Goal: Task Accomplishment & Management: Manage account settings

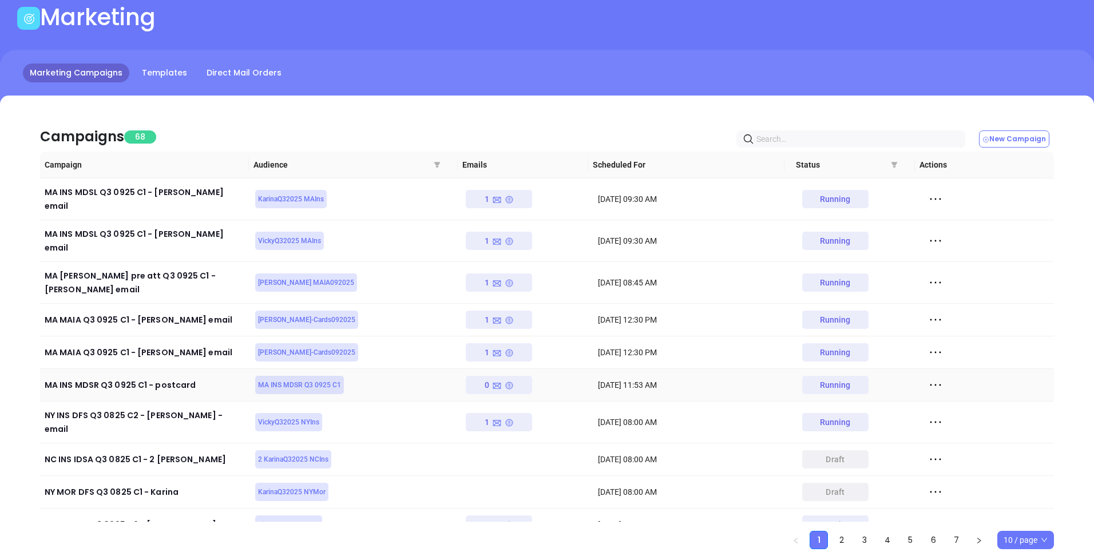
scroll to position [64, 0]
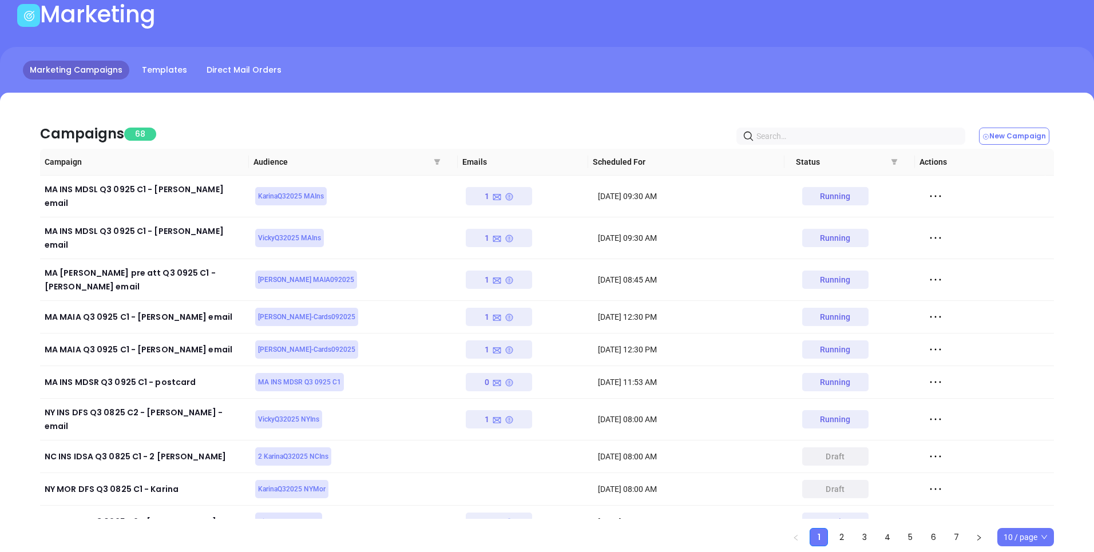
click at [250, 112] on div "Campaigns 68 New Campaign" at bounding box center [547, 129] width 1014 height 39
click at [193, 97] on div "Campaigns 68 New Campaign Campaign Audience Emails Scheduled For Status Actions…" at bounding box center [547, 340] width 1094 height 494
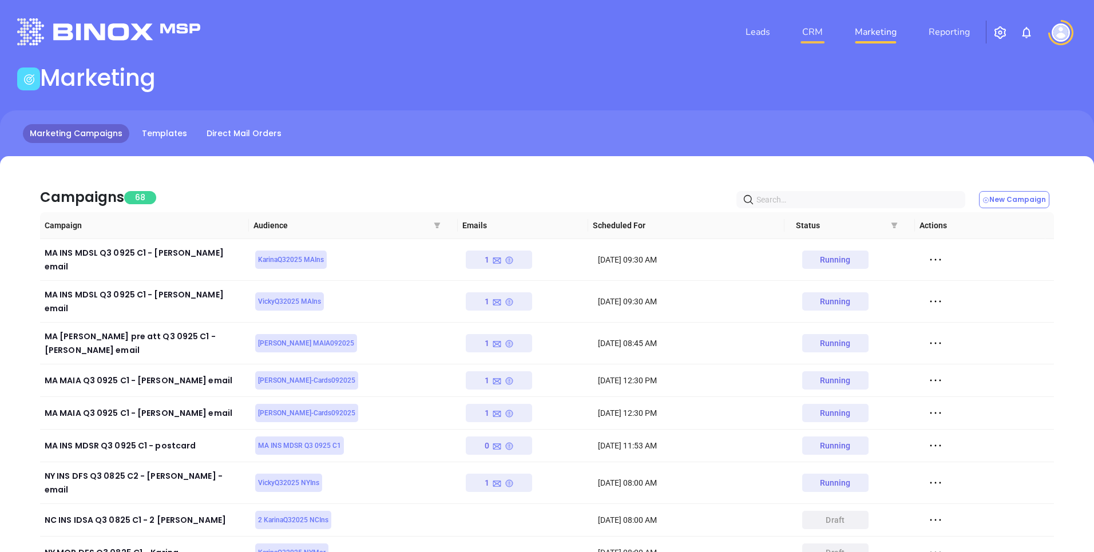
click at [820, 34] on link "CRM" at bounding box center [813, 32] width 30 height 23
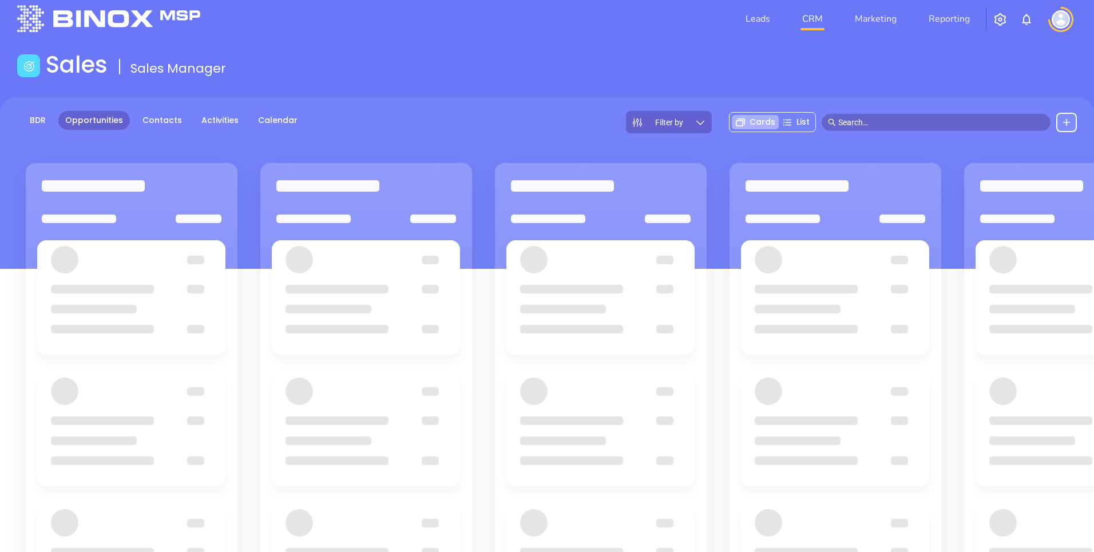
scroll to position [9, 0]
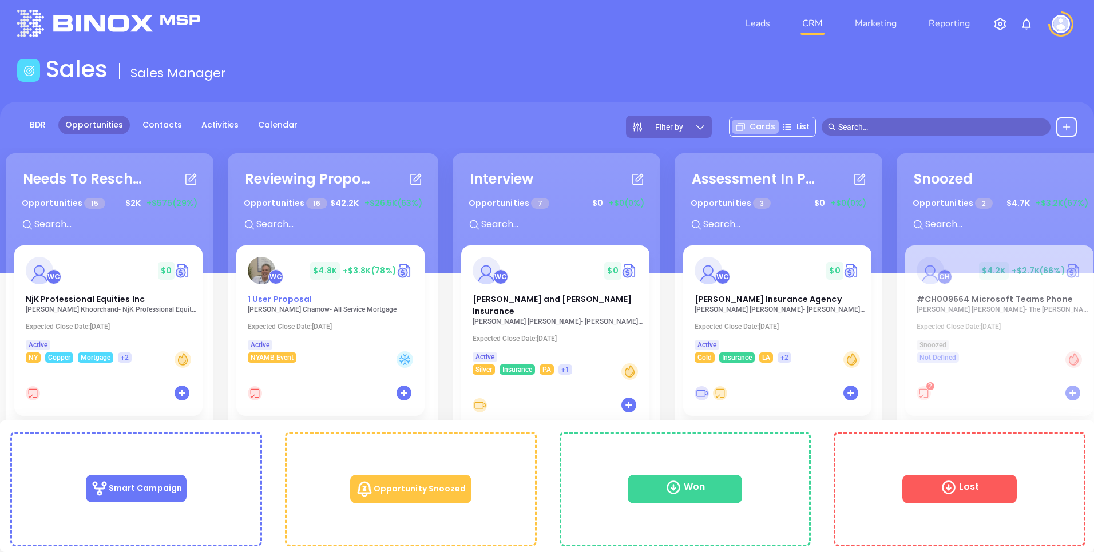
click at [275, 301] on span "1 User Proposal" at bounding box center [280, 299] width 65 height 11
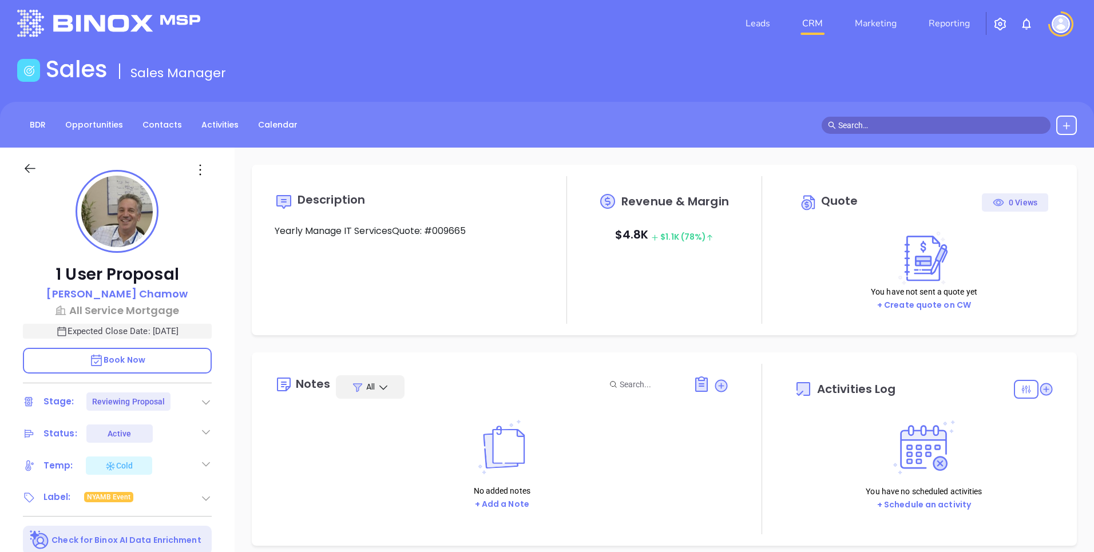
type input "[DATE]"
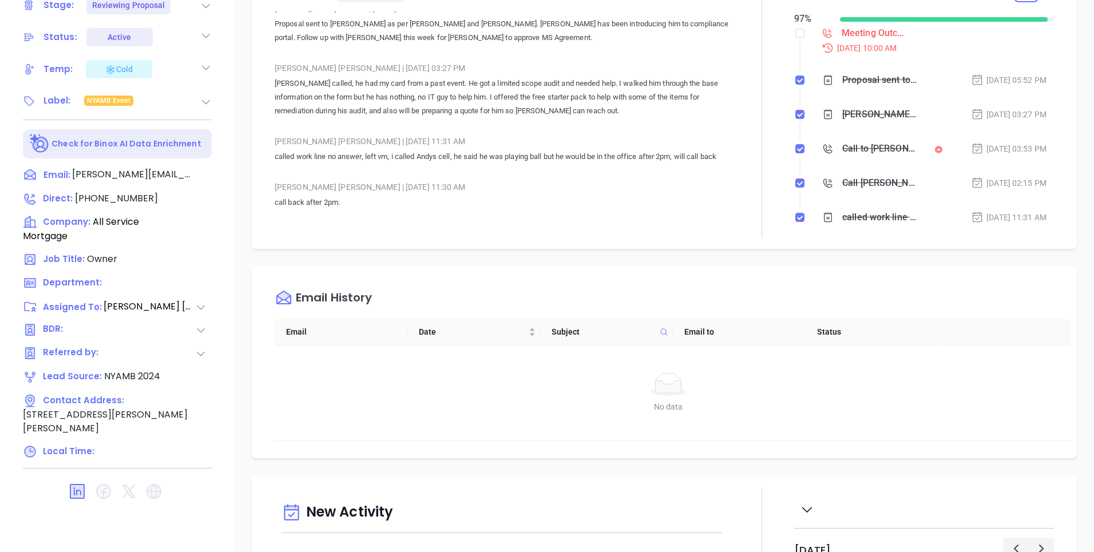
scroll to position [13, 0]
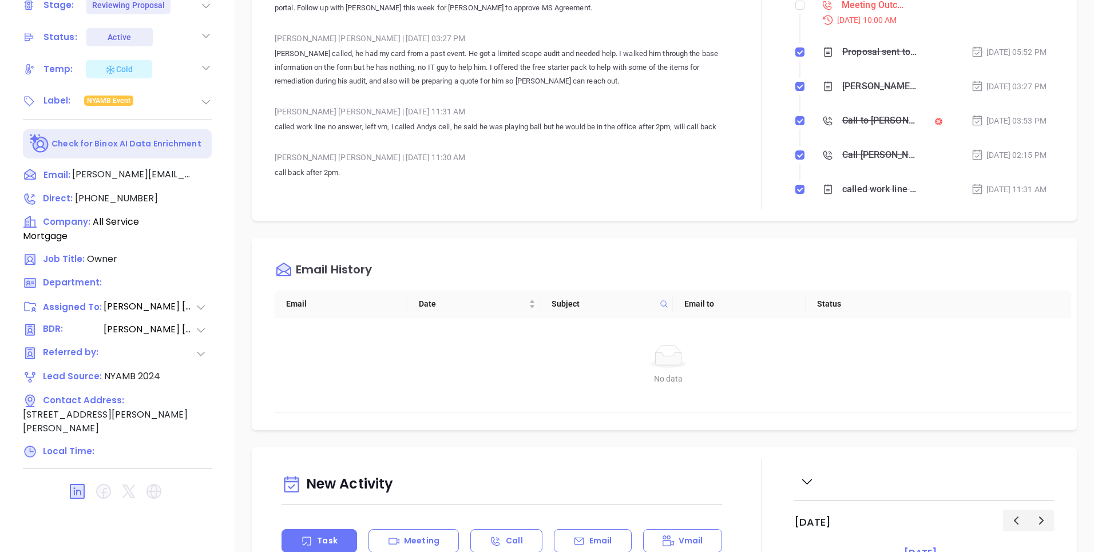
type input "[PERSON_NAME]"
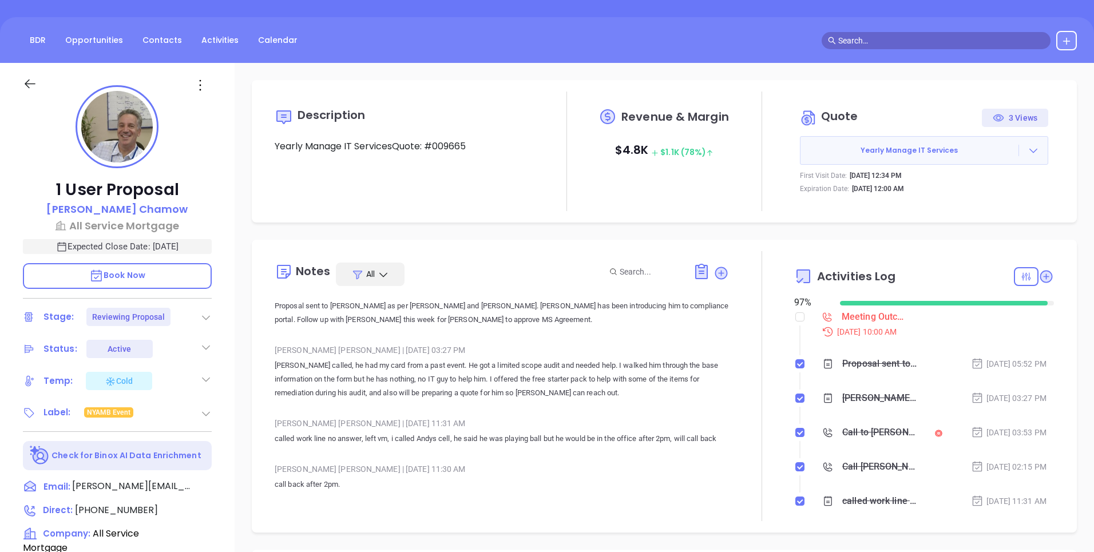
scroll to position [0, 0]
